Goal: Information Seeking & Learning: Stay updated

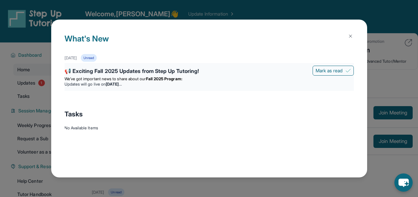
click at [116, 82] on strong "[DATE]" at bounding box center [114, 84] width 16 height 5
click at [94, 87] on li "Watch this video to get all the details" at bounding box center [208, 89] width 289 height 5
click at [227, 75] on div "📢 Exciting Fall 2025 Updates from Step Up Tutoring!" at bounding box center [208, 71] width 289 height 9
click at [146, 80] on span "We’ve got important news to share about our" at bounding box center [104, 78] width 81 height 5
click at [121, 82] on strong "[DATE]" at bounding box center [114, 84] width 16 height 5
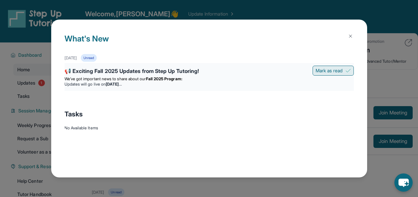
click at [337, 68] on span "Mark as read" at bounding box center [328, 70] width 27 height 7
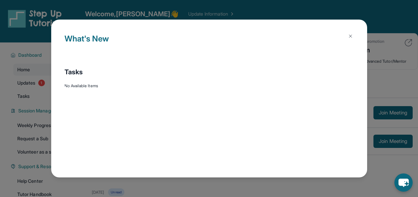
click at [353, 39] on button at bounding box center [350, 36] width 13 height 13
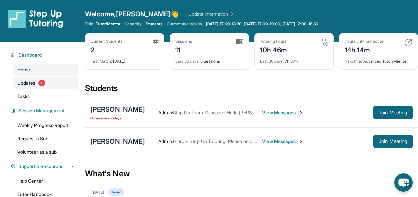
click at [29, 80] on span "Updates" at bounding box center [26, 83] width 18 height 7
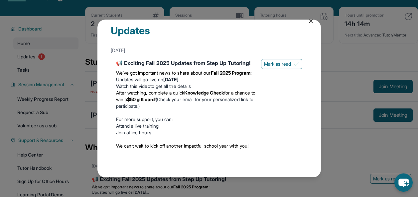
scroll to position [30, 0]
click at [352, 152] on div "Updates [DATE] 📢 Exciting Fall 2025 Updates from Step Up Tutoring! We’ve got im…" at bounding box center [209, 98] width 418 height 197
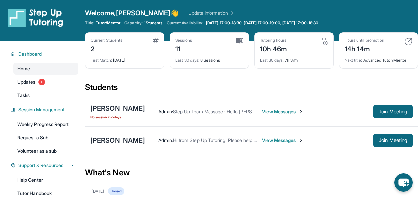
scroll to position [0, 0]
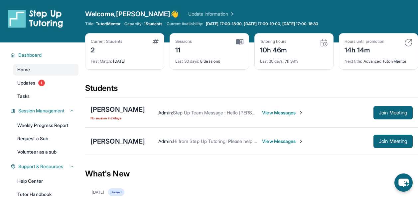
click at [242, 43] on img at bounding box center [239, 42] width 7 height 6
click at [128, 113] on div "[PERSON_NAME]" at bounding box center [117, 109] width 55 height 9
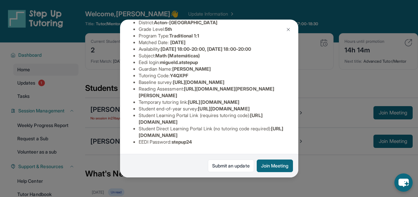
scroll to position [61, 0]
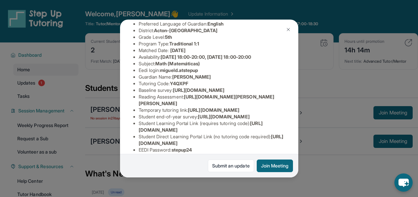
click at [316, 68] on div "[PERSON_NAME] Guardian: [PERSON_NAME] Student Information [URL][DOMAIN_NAME] Pr…" at bounding box center [209, 98] width 418 height 197
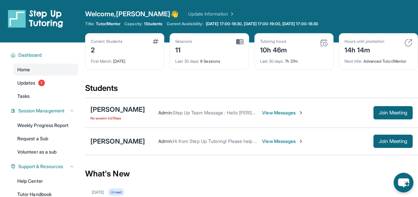
click at [403, 187] on icon "chat-button" at bounding box center [403, 183] width 11 height 9
